Goal: Information Seeking & Learning: Find contact information

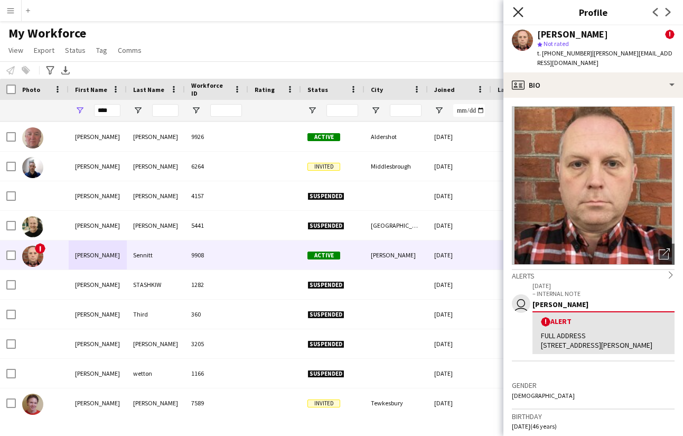
scroll to position [128, 0]
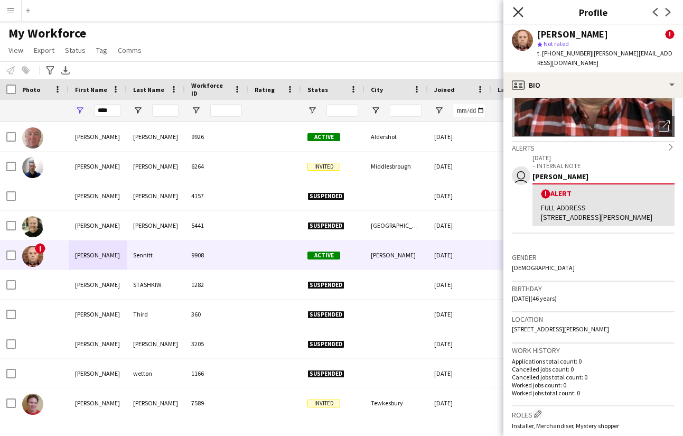
click at [519, 12] on icon at bounding box center [518, 12] width 10 height 10
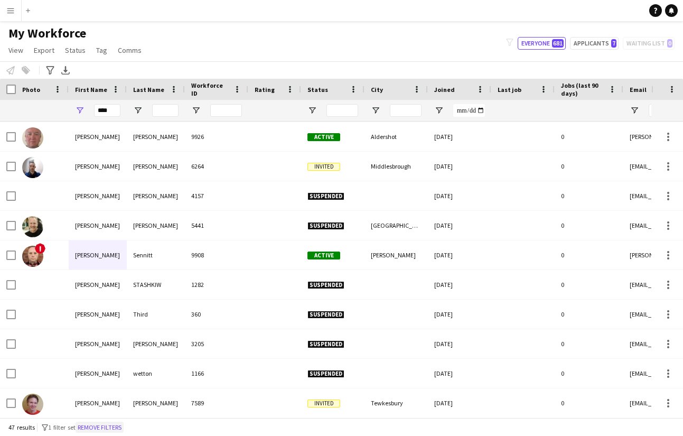
click at [105, 428] on button "Remove filters" at bounding box center [100, 428] width 48 height 12
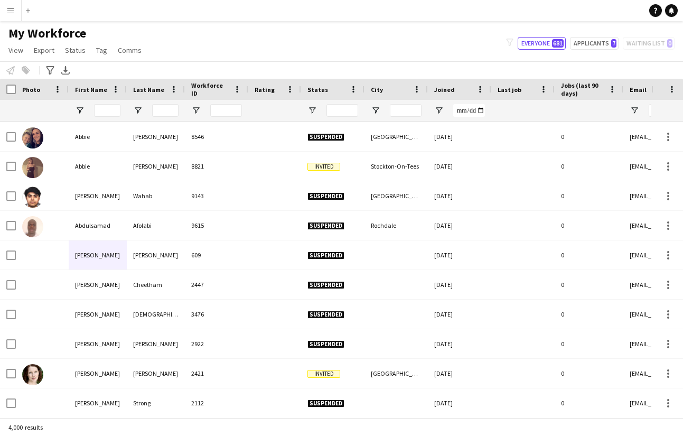
click at [14, 8] on app-icon "Menu" at bounding box center [10, 10] width 8 height 8
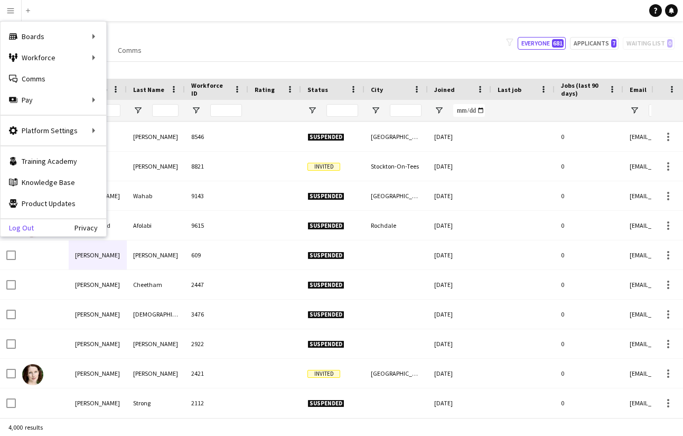
click at [26, 229] on link "Log Out" at bounding box center [17, 227] width 33 height 8
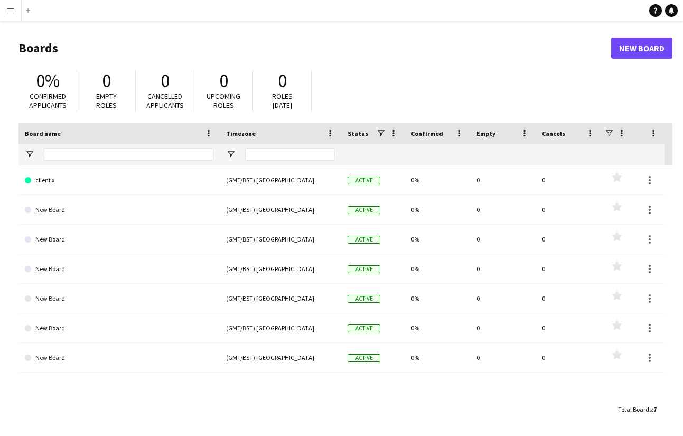
click at [11, 7] on app-icon "Menu" at bounding box center [10, 10] width 8 height 8
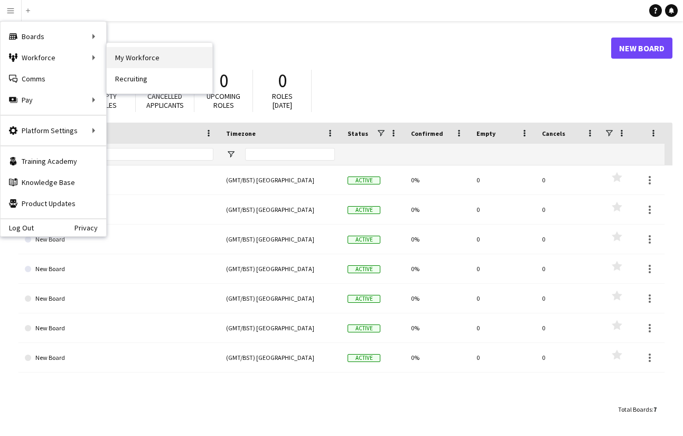
click at [113, 57] on link "My Workforce" at bounding box center [160, 57] width 106 height 21
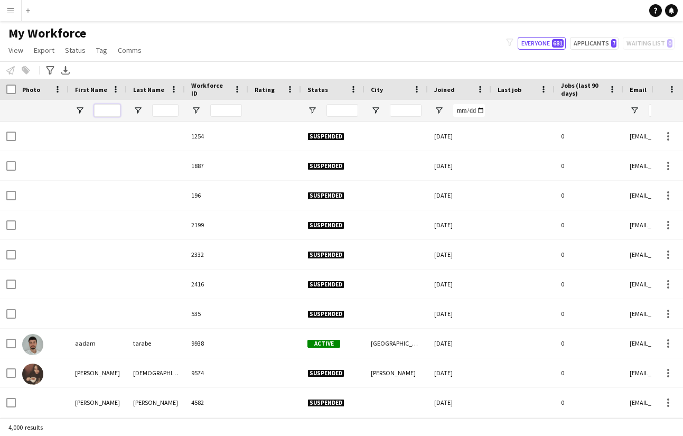
click at [108, 111] on input "First Name Filter Input" at bounding box center [107, 110] width 26 height 13
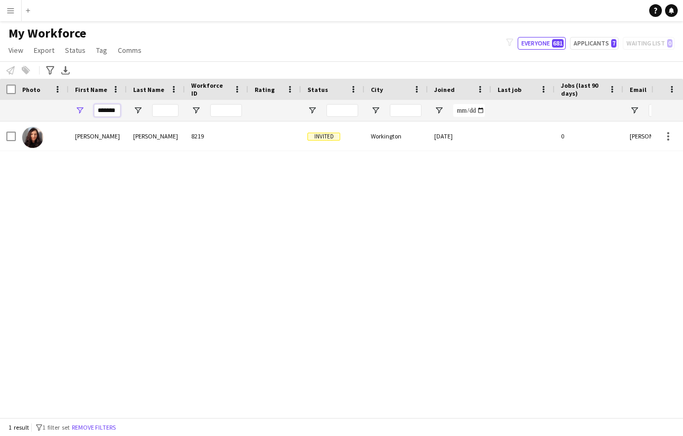
type input "*******"
drag, startPoint x: 97, startPoint y: 111, endPoint x: 192, endPoint y: 110, distance: 95.1
click at [192, 110] on div "*******" at bounding box center [572, 110] width 1145 height 21
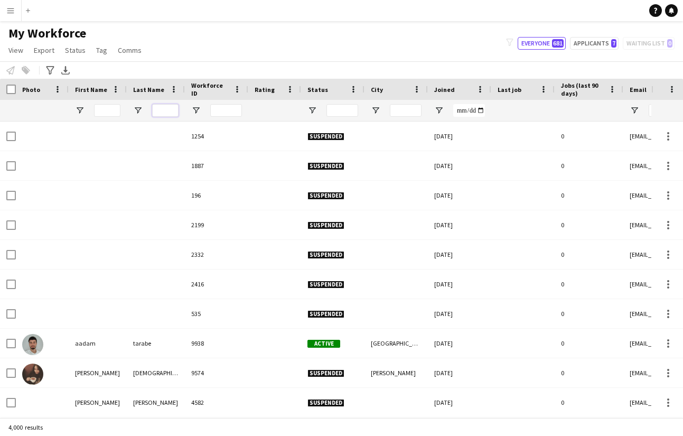
click at [171, 111] on input "Last Name Filter Input" at bounding box center [165, 110] width 26 height 13
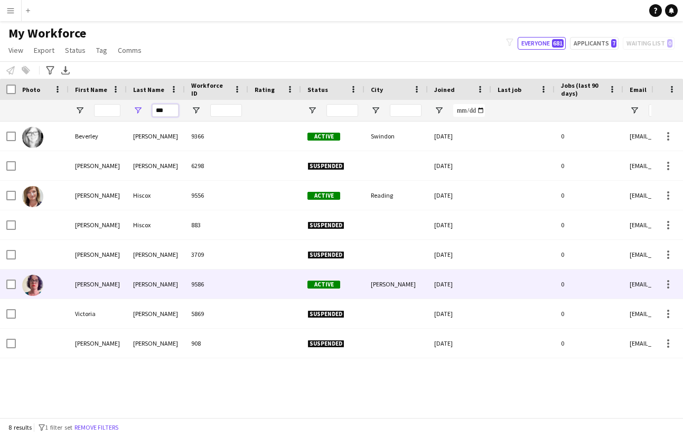
type input "***"
click at [133, 282] on div "[PERSON_NAME]" at bounding box center [156, 283] width 58 height 29
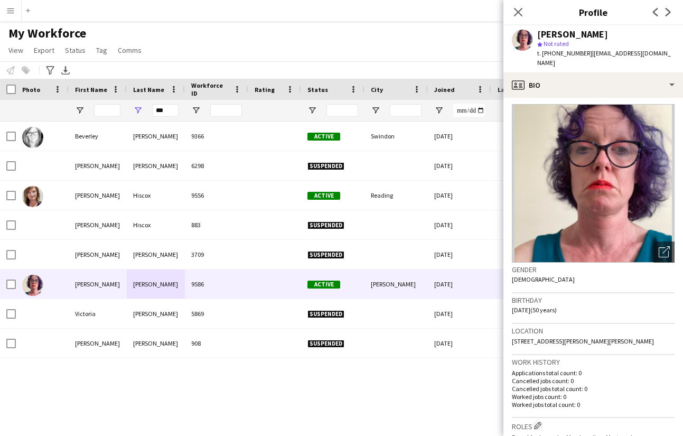
click at [520, 337] on span "[STREET_ADDRESS][PERSON_NAME][PERSON_NAME]" at bounding box center [583, 341] width 142 height 8
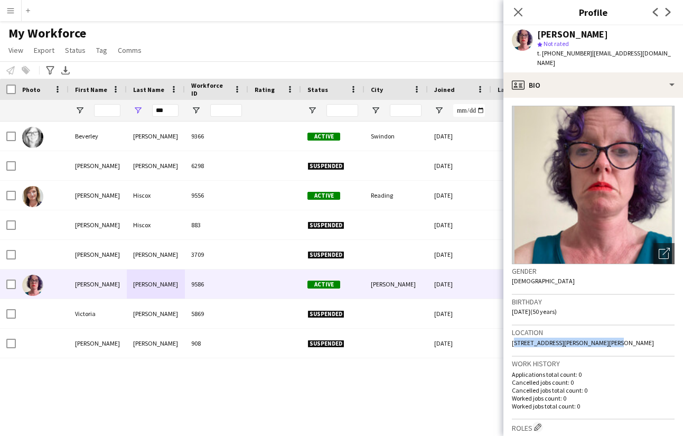
drag, startPoint x: 513, startPoint y: 331, endPoint x: 610, endPoint y: 329, distance: 97.2
click at [614, 331] on div "Location [STREET_ADDRESS][PERSON_NAME]" at bounding box center [593, 340] width 163 height 31
copy span "[STREET_ADDRESS][PERSON_NAME][PERSON_NAME]"
drag, startPoint x: 592, startPoint y: 53, endPoint x: 661, endPoint y: 53, distance: 69.2
click at [661, 53] on div "[PERSON_NAME] star Not rated t. [PHONE_NUMBER] | [EMAIL_ADDRESS][DOMAIN_NAME]" at bounding box center [593, 48] width 180 height 47
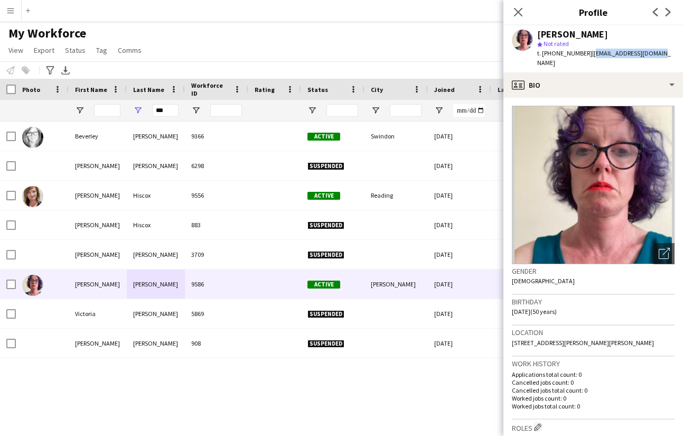
copy span "[EMAIL_ADDRESS][DOMAIN_NAME]"
drag, startPoint x: 156, startPoint y: 113, endPoint x: 173, endPoint y: 111, distance: 16.4
click at [173, 111] on input "***" at bounding box center [165, 110] width 26 height 13
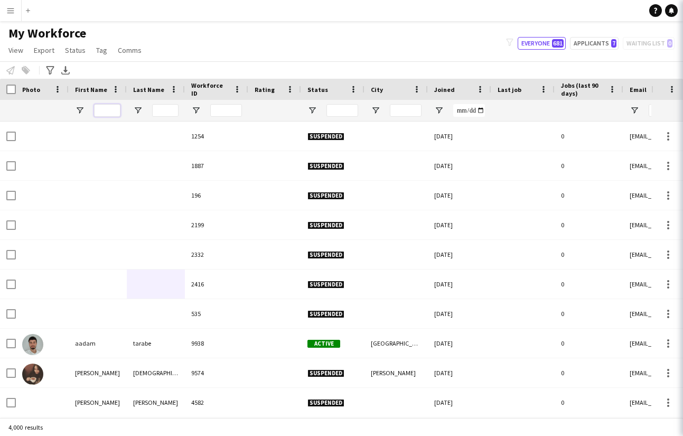
click at [114, 111] on input "First Name Filter Input" at bounding box center [107, 110] width 26 height 13
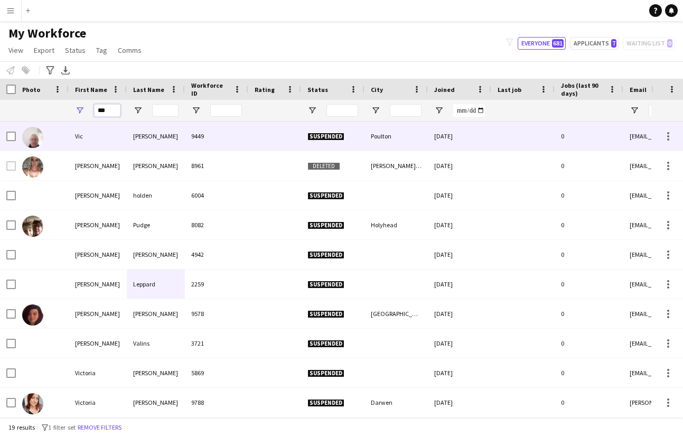
type input "***"
click at [154, 133] on div "[PERSON_NAME]" at bounding box center [156, 135] width 58 height 29
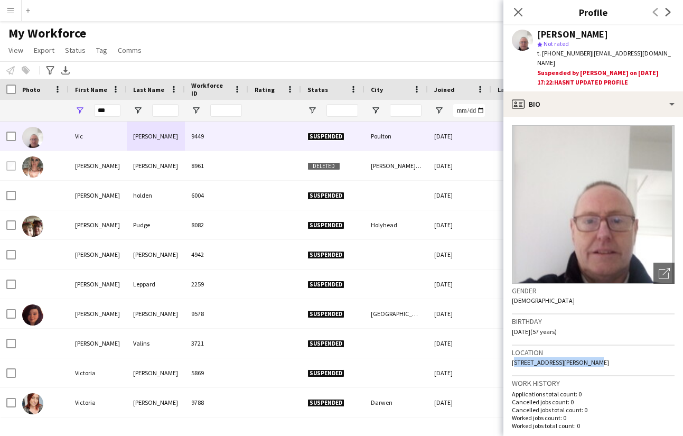
drag, startPoint x: 512, startPoint y: 354, endPoint x: 577, endPoint y: 334, distance: 67.8
click at [587, 356] on div "Location [STREET_ADDRESS]" at bounding box center [593, 360] width 163 height 31
copy span "[STREET_ADDRESS][PERSON_NAME]"
drag, startPoint x: 591, startPoint y: 54, endPoint x: 668, endPoint y: 51, distance: 76.6
click at [668, 51] on div "t. [PHONE_NUMBER] | [EMAIL_ADDRESS][DOMAIN_NAME]" at bounding box center [605, 58] width 137 height 19
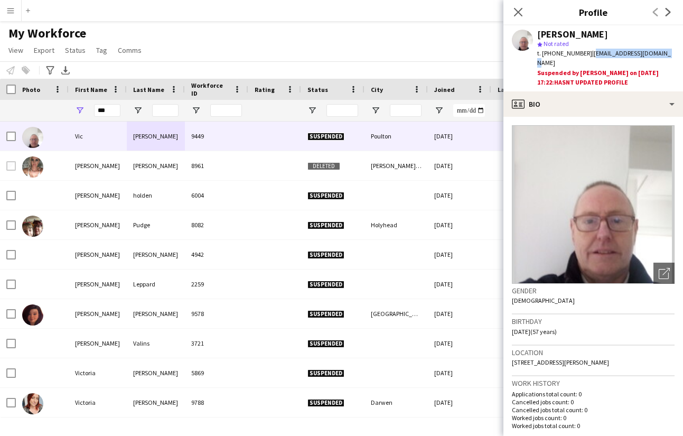
copy span "[EMAIL_ADDRESS][DOMAIN_NAME]"
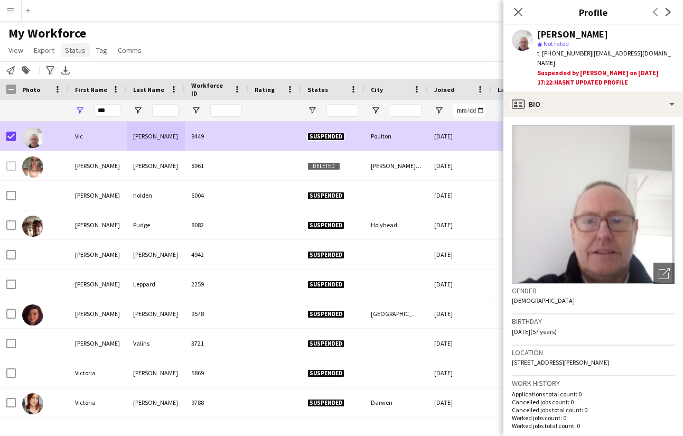
click at [78, 50] on span "Status" at bounding box center [75, 50] width 21 height 10
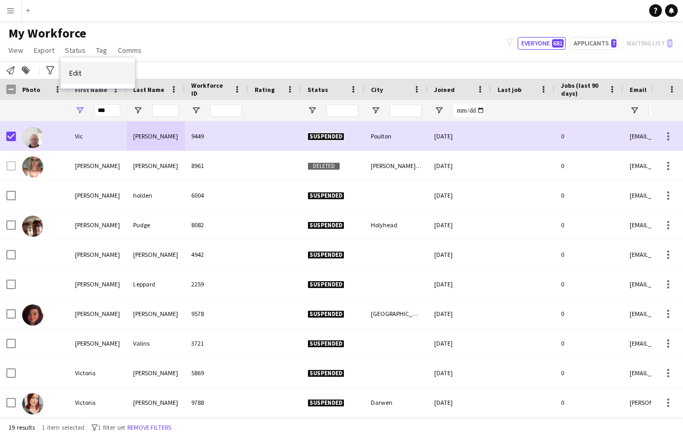
click at [77, 77] on span "Edit" at bounding box center [75, 73] width 12 height 10
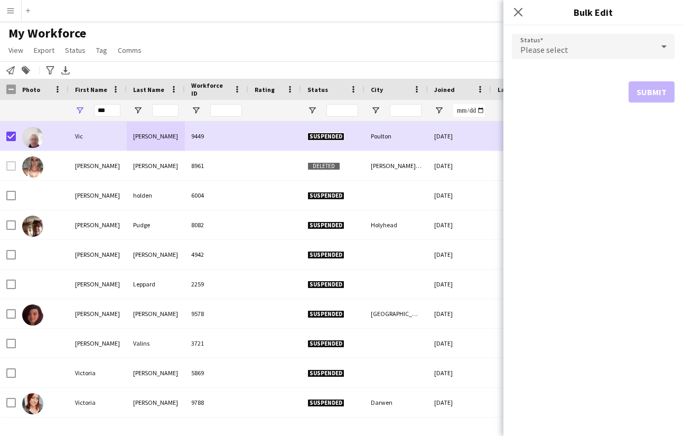
click at [614, 50] on div "Please select" at bounding box center [583, 46] width 142 height 25
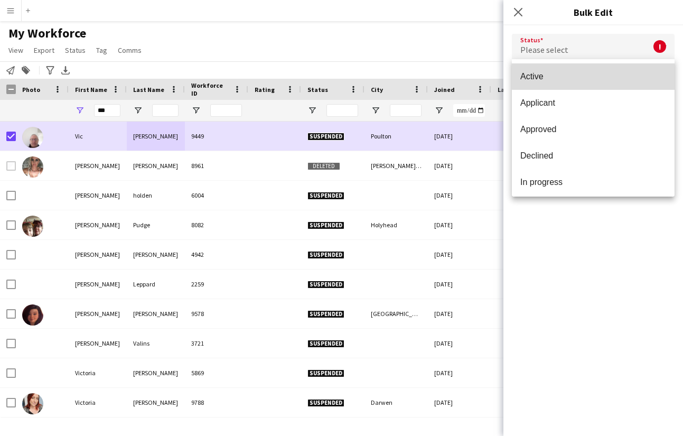
click at [594, 76] on span "Active" at bounding box center [593, 76] width 146 height 10
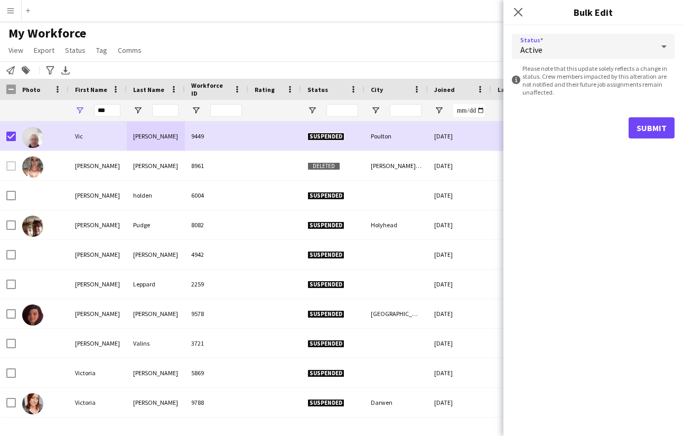
click at [650, 123] on button "Submit" at bounding box center [652, 127] width 46 height 21
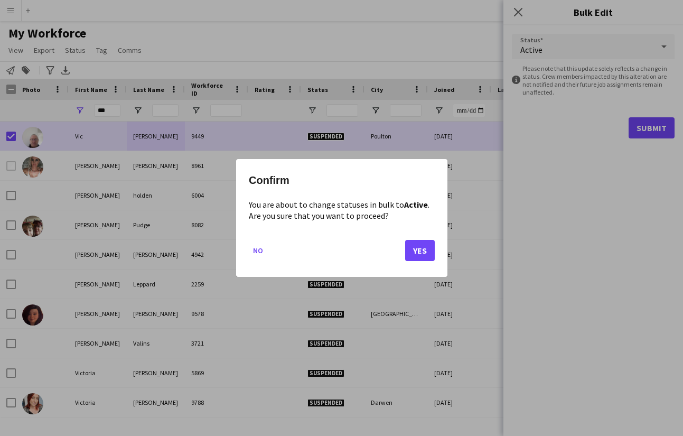
click at [428, 248] on button "Yes" at bounding box center [420, 250] width 30 height 21
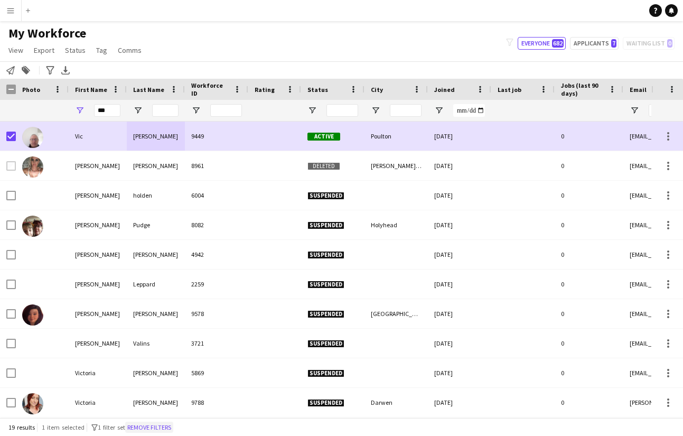
click at [161, 425] on button "Remove filters" at bounding box center [149, 428] width 48 height 12
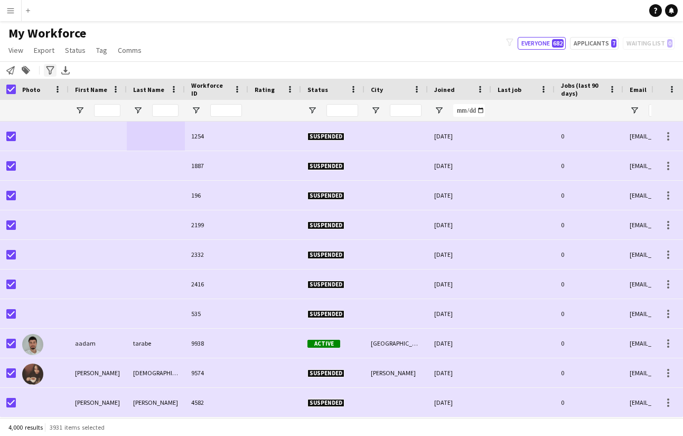
click at [51, 70] on icon at bounding box center [50, 70] width 8 height 8
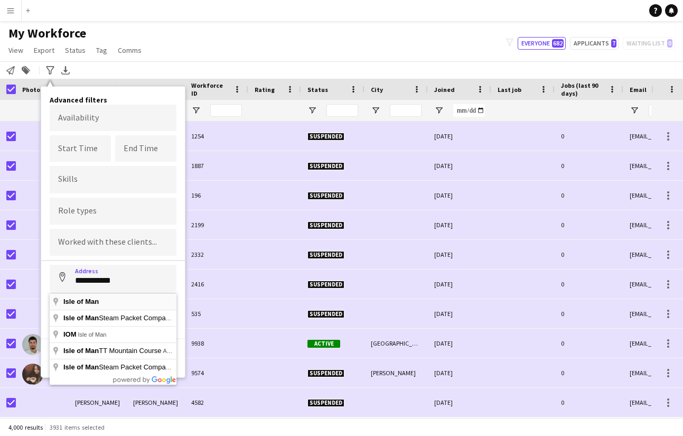
type input "**********"
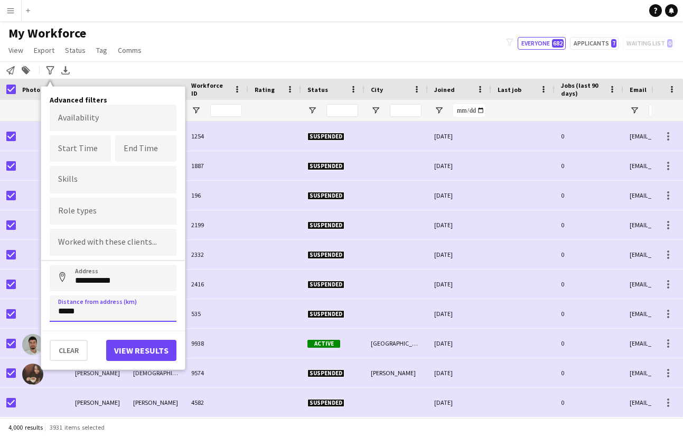
type input "*****"
click at [147, 349] on button "View results" at bounding box center [141, 350] width 70 height 21
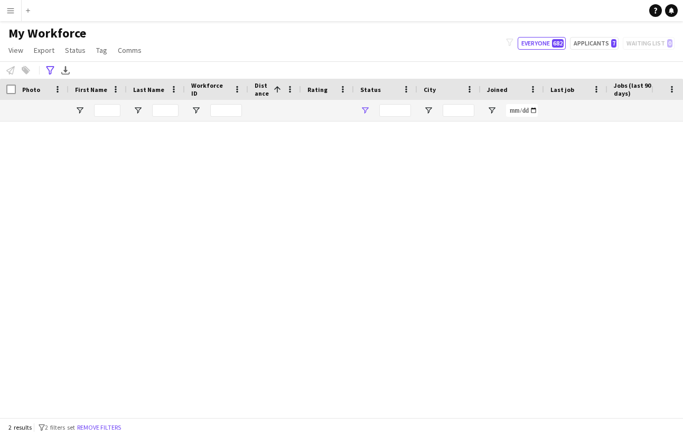
type input "**********"
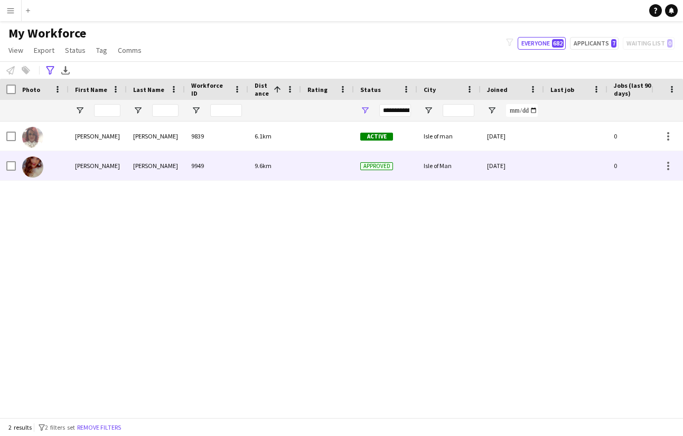
click at [146, 167] on div "[PERSON_NAME]" at bounding box center [156, 165] width 58 height 29
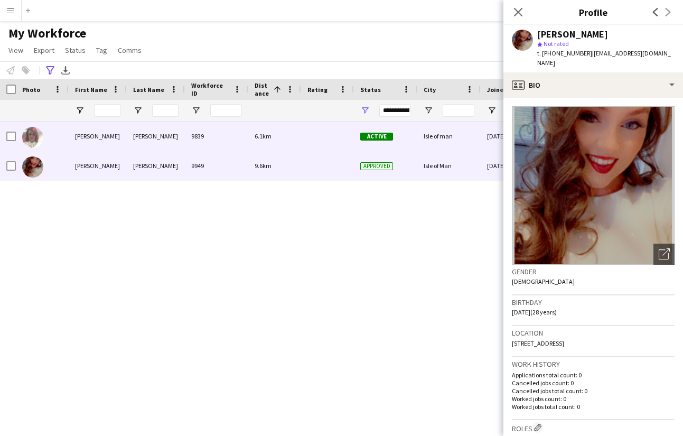
click at [98, 135] on div "[PERSON_NAME]" at bounding box center [98, 135] width 58 height 29
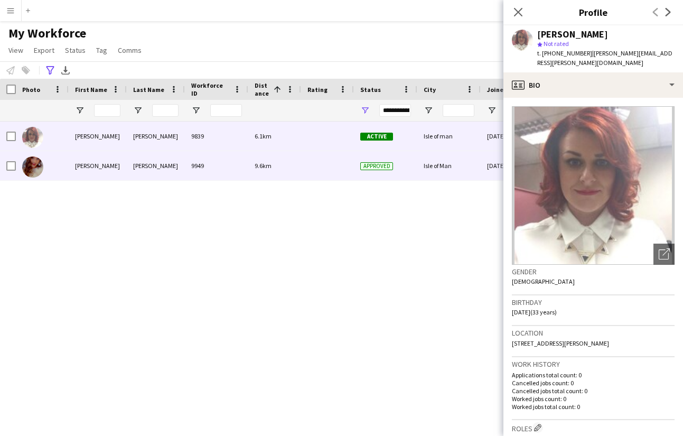
click at [76, 163] on div "[PERSON_NAME]" at bounding box center [98, 165] width 58 height 29
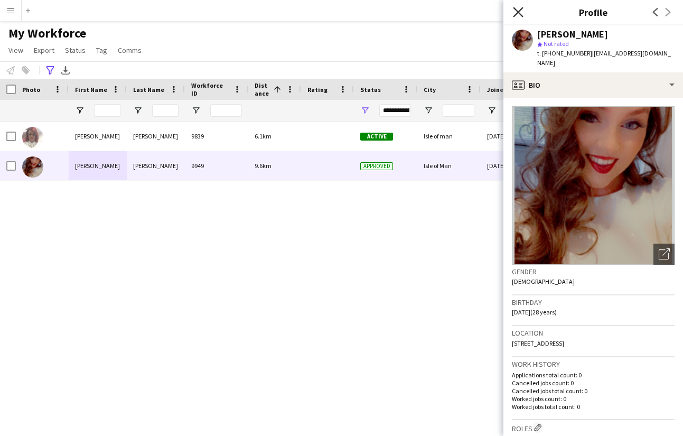
click at [517, 11] on icon at bounding box center [518, 12] width 10 height 10
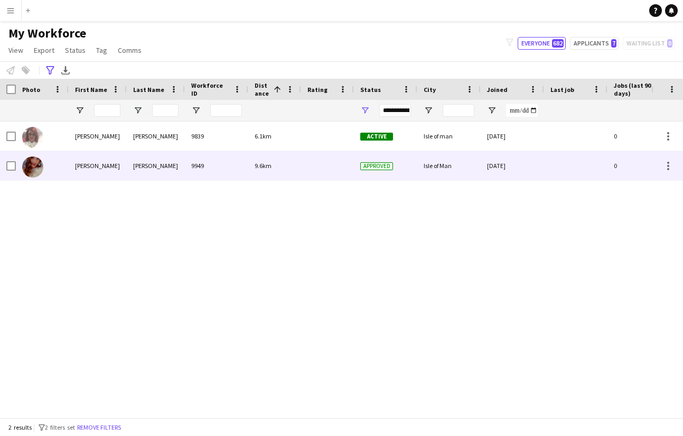
click at [97, 166] on div "[PERSON_NAME]" at bounding box center [98, 165] width 58 height 29
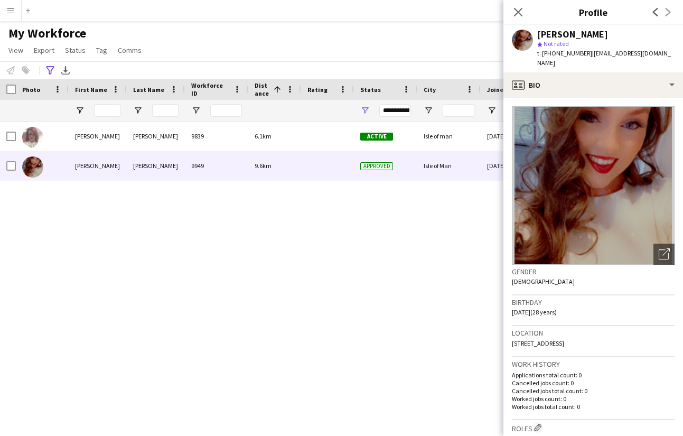
click at [269, 36] on div "My Workforce View Views Default view New view Update view Delete view Edit name…" at bounding box center [341, 43] width 683 height 36
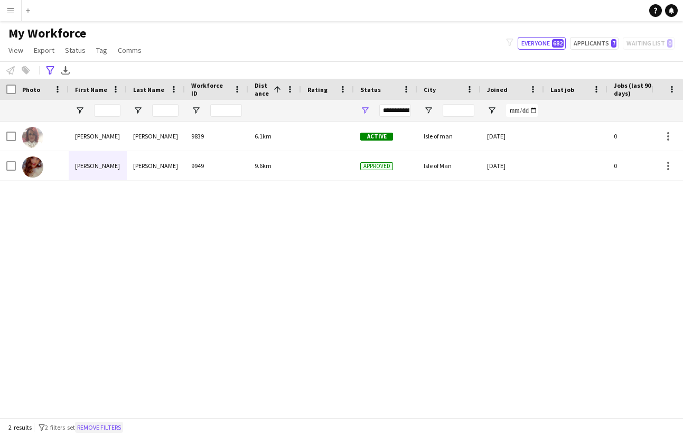
click at [103, 429] on button "Remove filters" at bounding box center [99, 428] width 48 height 12
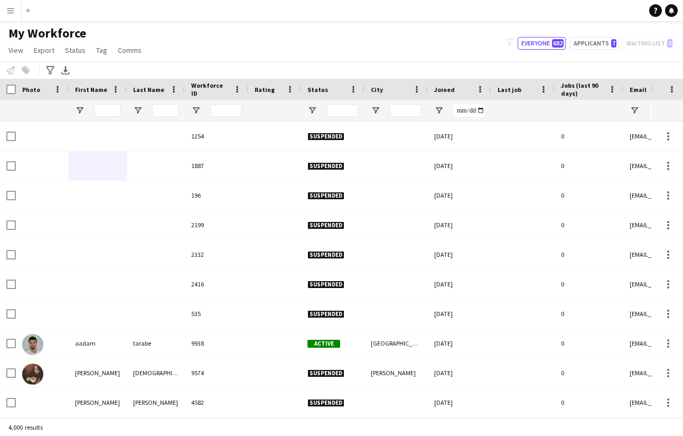
click at [12, 11] on app-icon "Menu" at bounding box center [10, 10] width 8 height 8
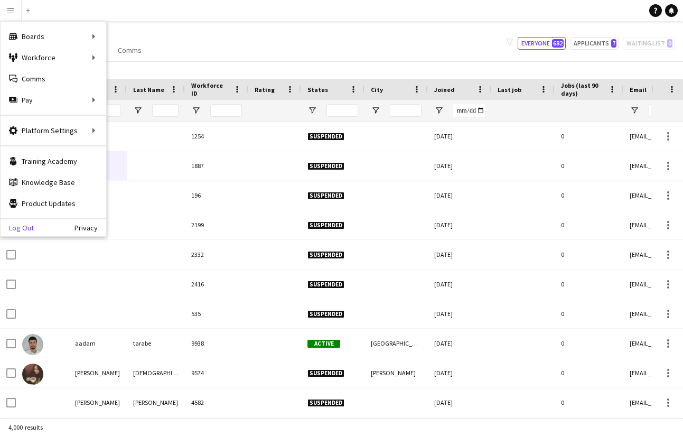
click at [29, 227] on link "Log Out" at bounding box center [17, 227] width 33 height 8
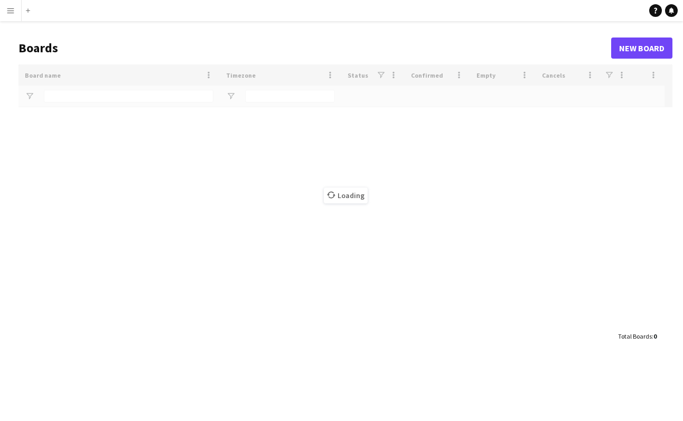
drag, startPoint x: 0, startPoint y: 0, endPoint x: 740, endPoint y: 82, distance: 744.6
click at [682, 82] on html "Menu Boards Boards Boards All jobs Status Workforce Workforce My Workforce Recr…" at bounding box center [341, 210] width 683 height 421
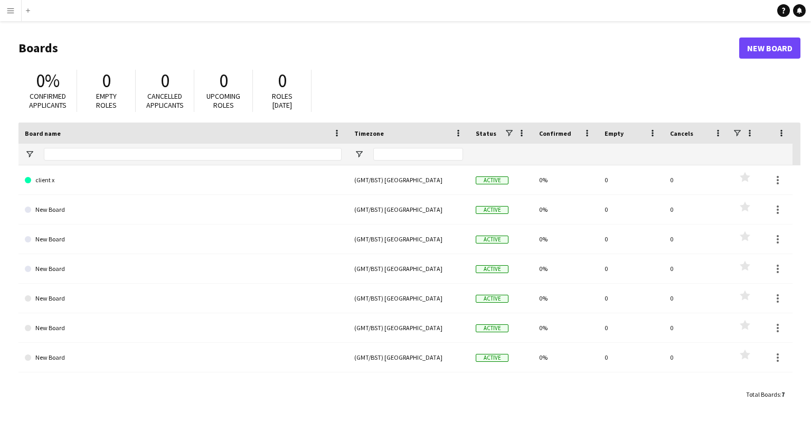
click at [11, 10] on app-icon "Menu" at bounding box center [10, 10] width 8 height 8
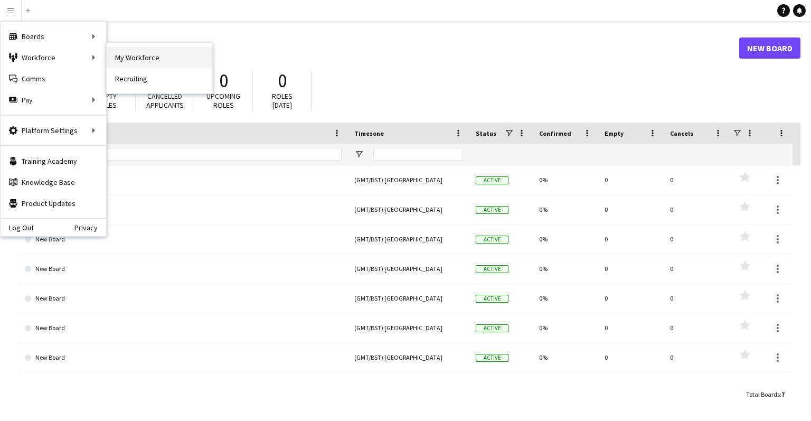
click at [155, 53] on link "My Workforce" at bounding box center [160, 57] width 106 height 21
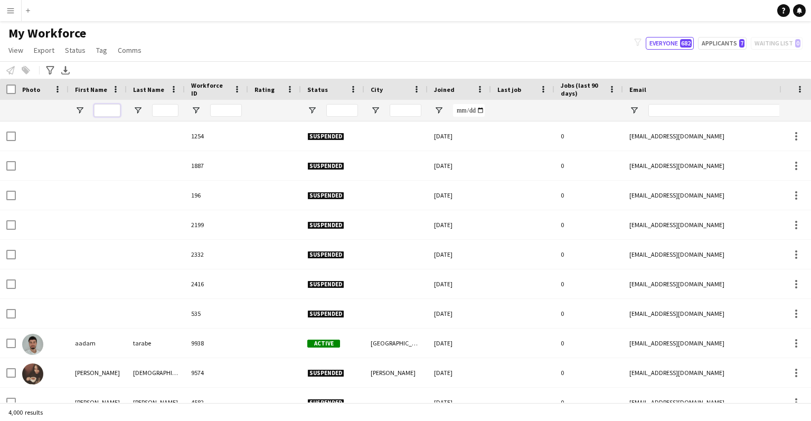
click at [110, 110] on input "First Name Filter Input" at bounding box center [107, 110] width 26 height 13
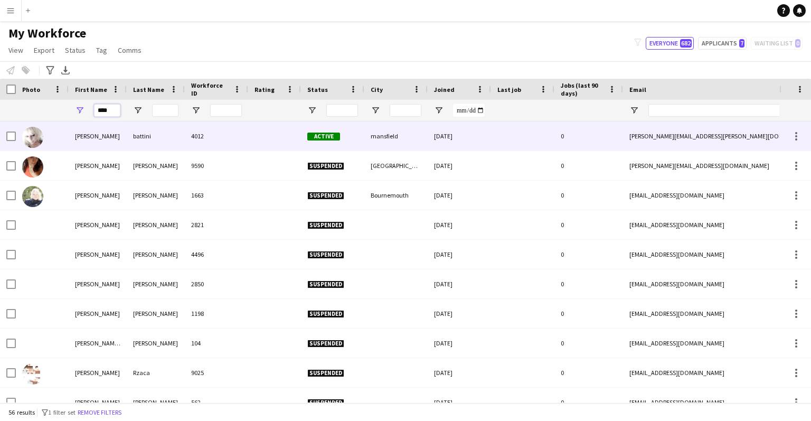
type input "****"
drag, startPoint x: 101, startPoint y: 127, endPoint x: 92, endPoint y: 135, distance: 12.4
click at [92, 135] on div "anna" at bounding box center [98, 135] width 58 height 29
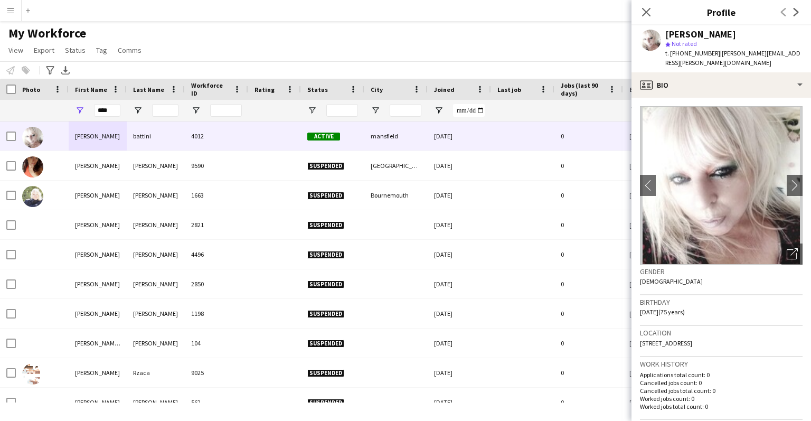
drag, startPoint x: 641, startPoint y: 333, endPoint x: 688, endPoint y: 296, distance: 59.7
click at [682, 332] on div "Location 42 peel crescent, mansfield, ng19 7lw" at bounding box center [721, 341] width 163 height 31
copy span "42 peel crescent, mansfield, ng19 7lw"
click at [9, 12] on app-icon "Menu" at bounding box center [10, 10] width 8 height 8
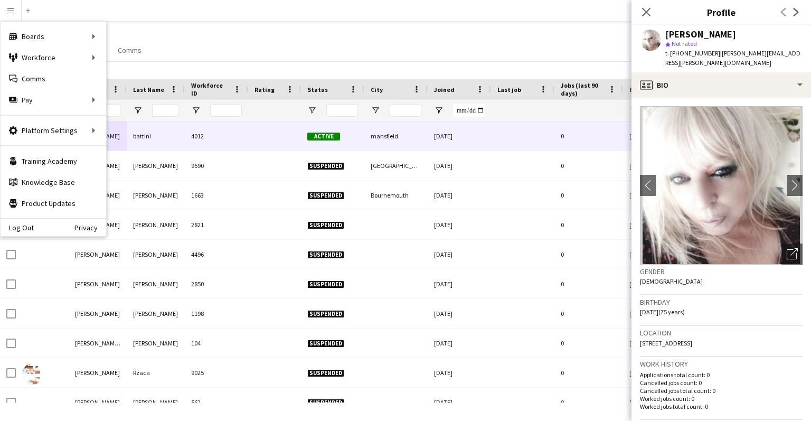
click at [35, 228] on div "Log Out Privacy" at bounding box center [54, 227] width 106 height 18
click at [178, 50] on div "My Workforce View Views Default view New view Update view Delete view Edit name…" at bounding box center [405, 43] width 811 height 36
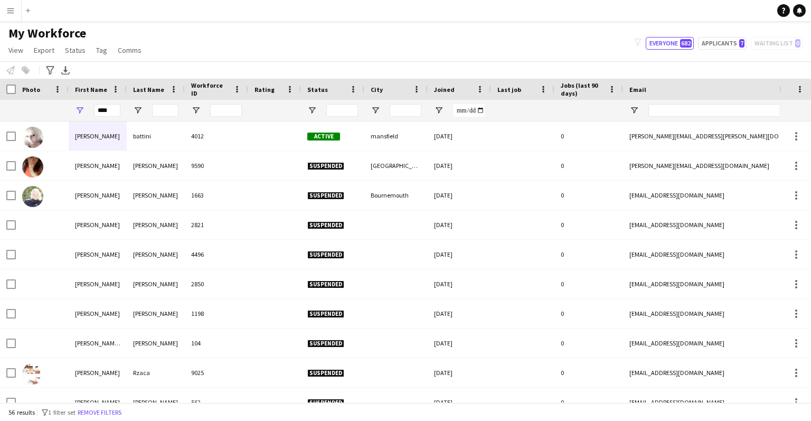
click at [9, 14] on app-icon "Menu" at bounding box center [10, 10] width 8 height 8
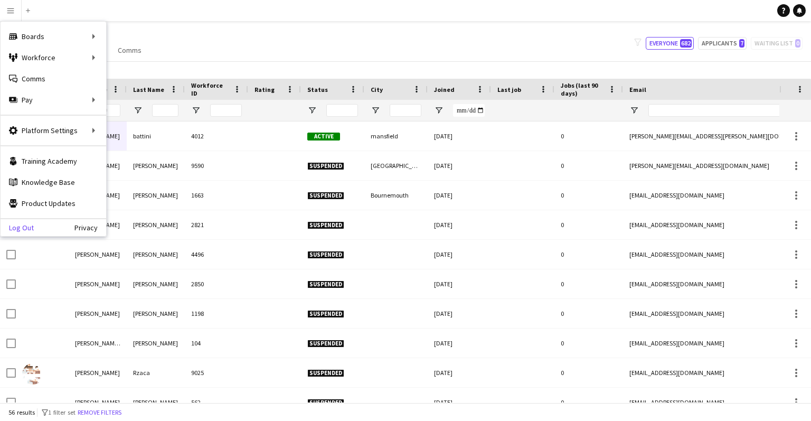
click at [16, 227] on link "Log Out" at bounding box center [17, 227] width 33 height 8
